Goal: Navigation & Orientation: Find specific page/section

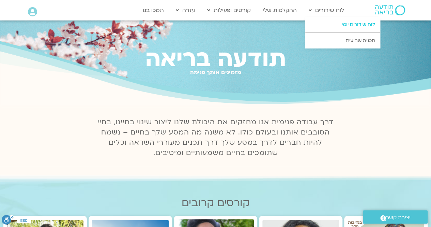
click at [352, 24] on link "לוח שידורים יומי" at bounding box center [343, 25] width 75 height 16
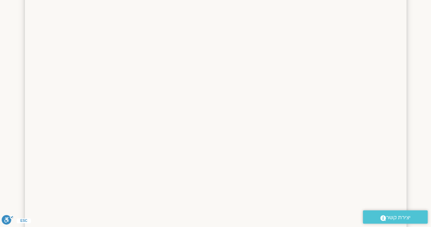
drag, startPoint x: 434, startPoint y: 16, endPoint x: 435, endPoint y: 99, distance: 82.6
click at [431, 99] on html "דלג לתוכן Main Menu אזור אישי הזמנות התנתקות פרטי המורה הוספת אירוע מפגשים קרוב…" at bounding box center [215, 114] width 431 height 836
drag, startPoint x: 435, startPoint y: 121, endPoint x: 421, endPoint y: 41, distance: 80.8
click at [421, 41] on section at bounding box center [215, 58] width 431 height 546
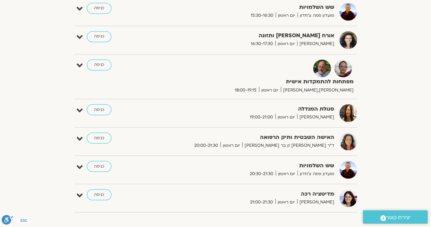
scroll to position [559, 0]
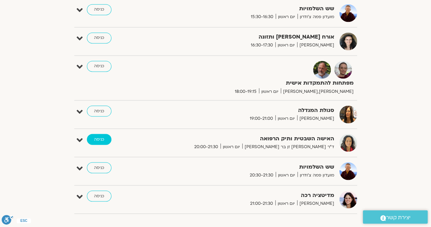
click at [97, 137] on link "כניסה" at bounding box center [99, 139] width 25 height 11
